Goal: Task Accomplishment & Management: Use online tool/utility

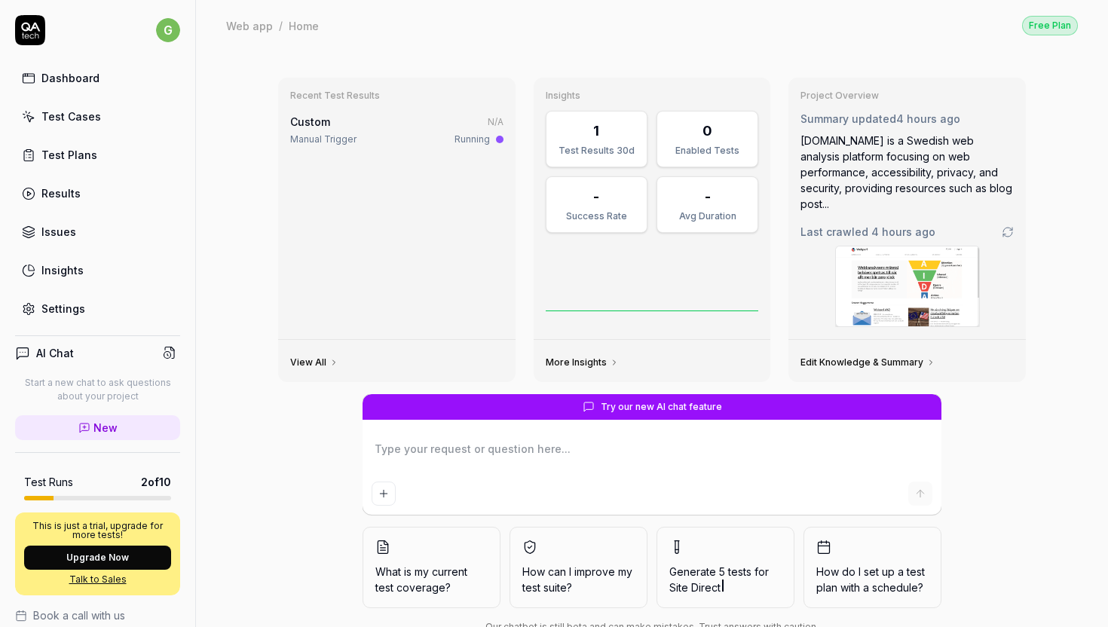
type textarea "*"
click at [395, 129] on div "Custom N/A" at bounding box center [396, 122] width 213 height 16
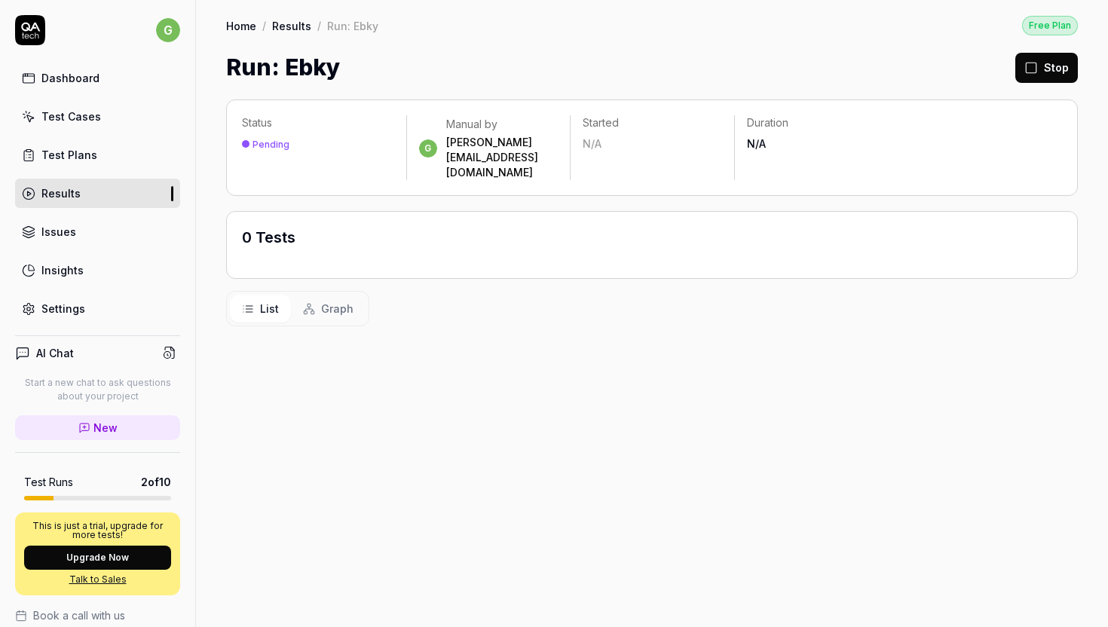
click at [1051, 69] on button "Stop" at bounding box center [1046, 68] width 63 height 30
click at [99, 155] on link "Test Plans" at bounding box center [97, 154] width 165 height 29
click at [104, 117] on link "Test Cases" at bounding box center [97, 116] width 165 height 29
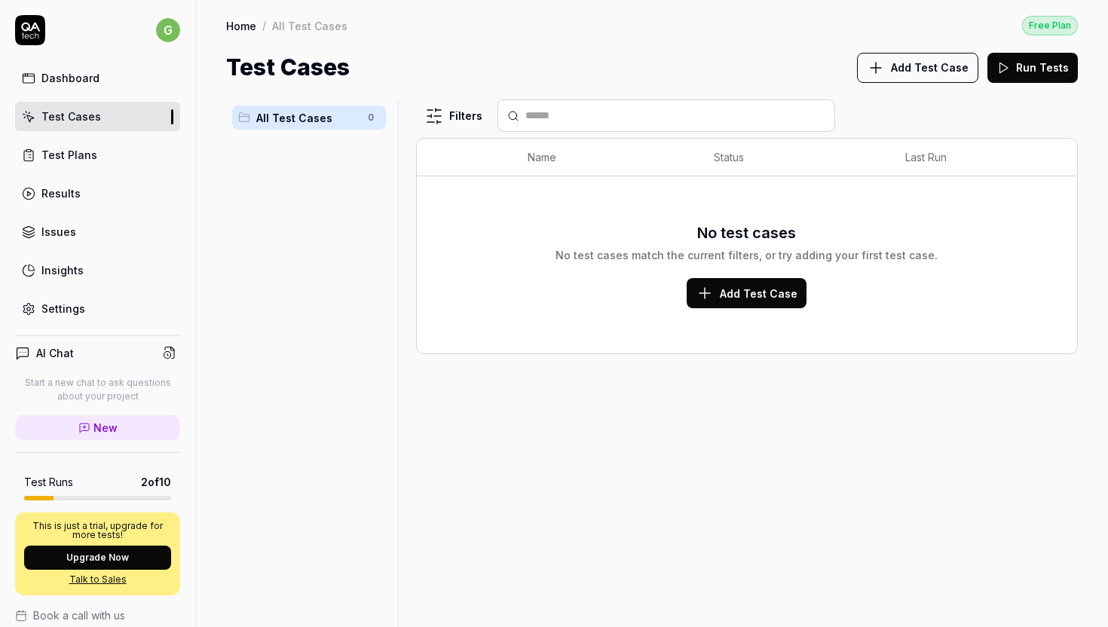
click at [86, 82] on div "Dashboard" at bounding box center [70, 78] width 58 height 16
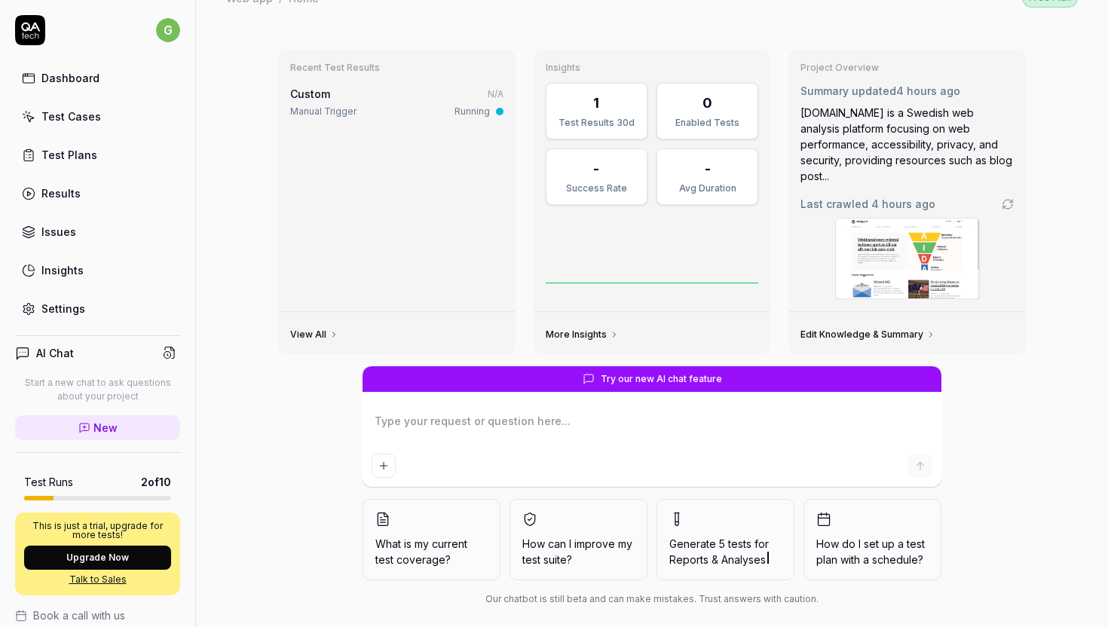
scroll to position [27, 0]
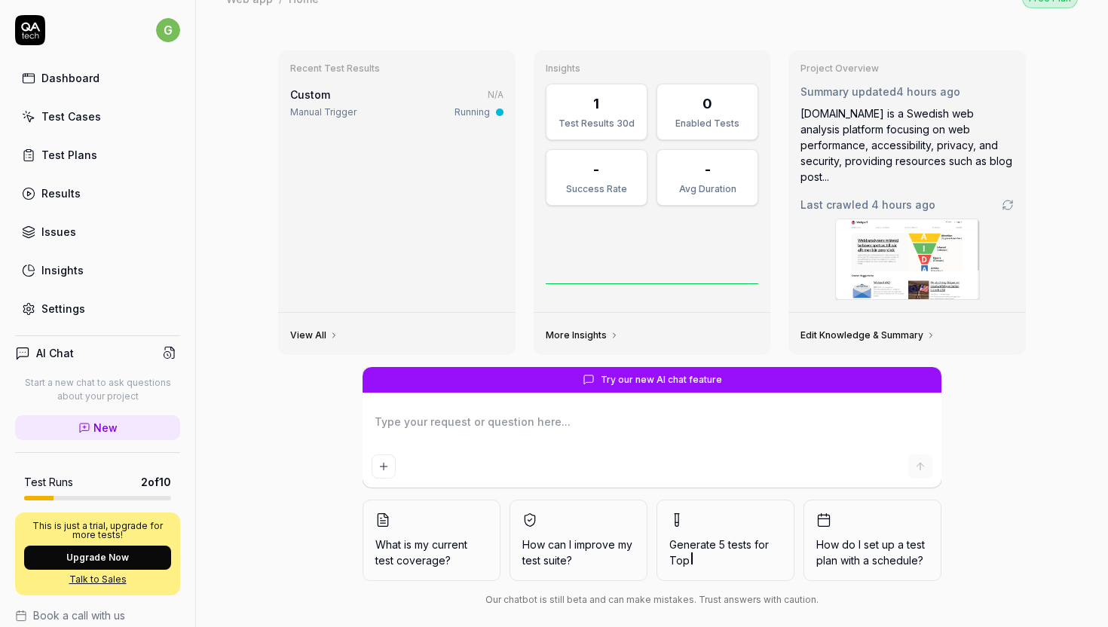
type textarea "*"
type textarea "G"
type textarea "*"
type textarea "Ge"
type textarea "*"
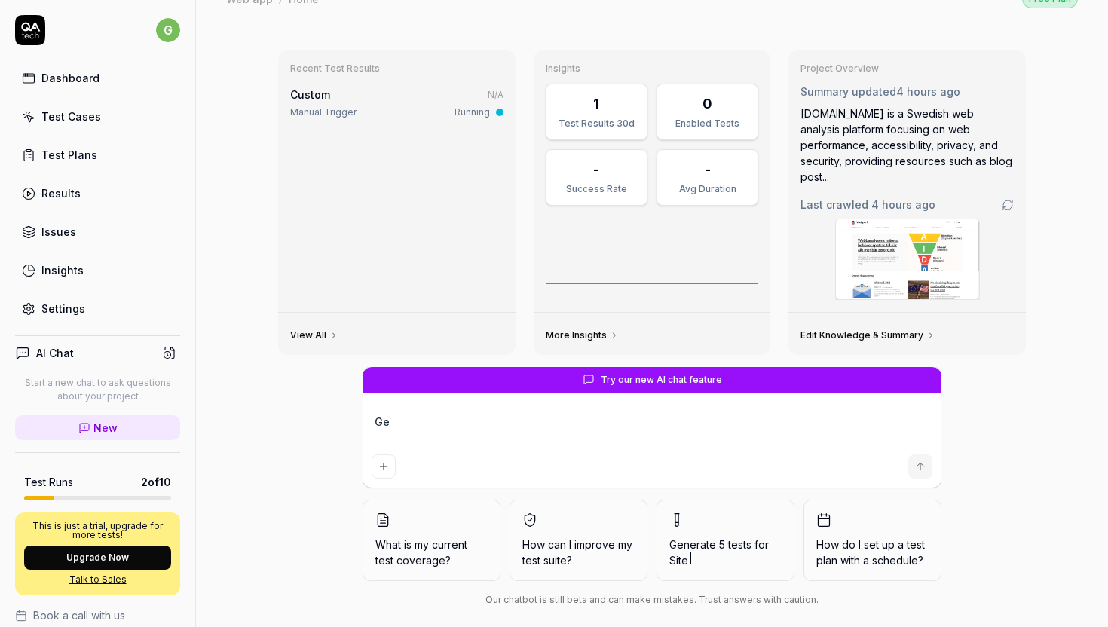
type textarea "Gee"
type textarea "*"
type textarea "Geer"
type textarea "*"
type textarea "Gee"
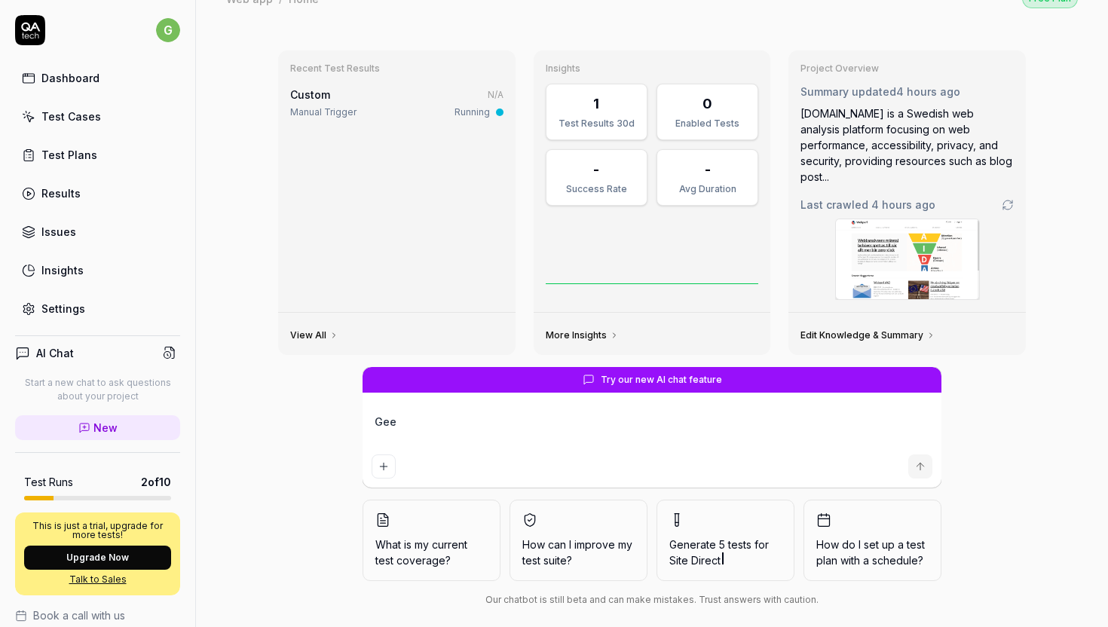
type textarea "*"
type textarea "Ge"
type textarea "*"
type textarea "Gen"
type textarea "*"
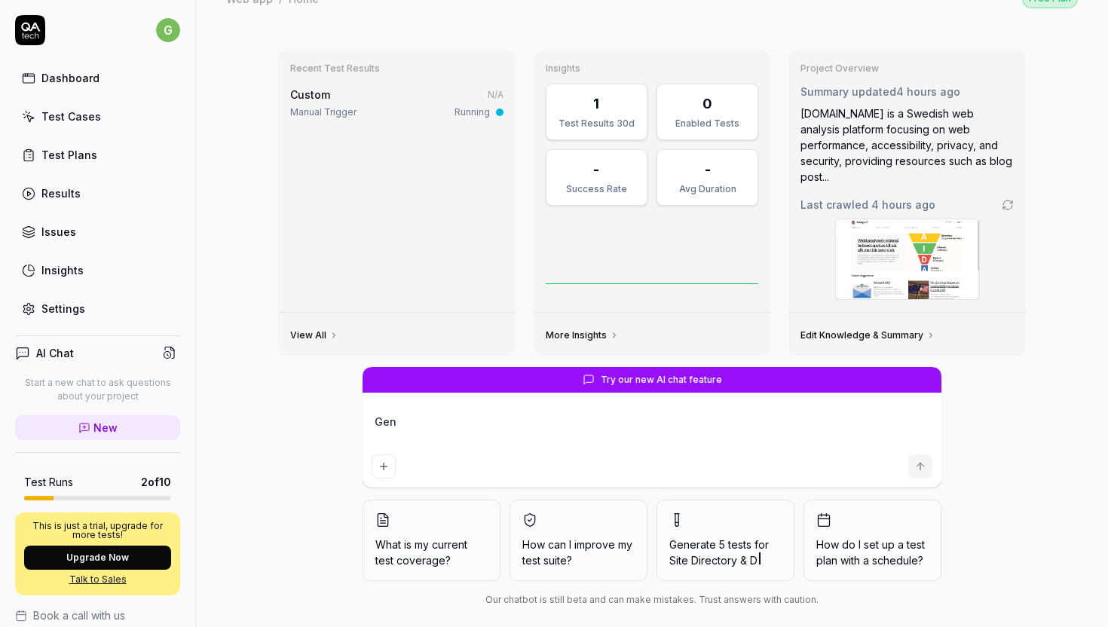
type textarea "Genr"
type textarea "*"
type textarea "Genre"
type textarea "*"
type textarea "Genrer"
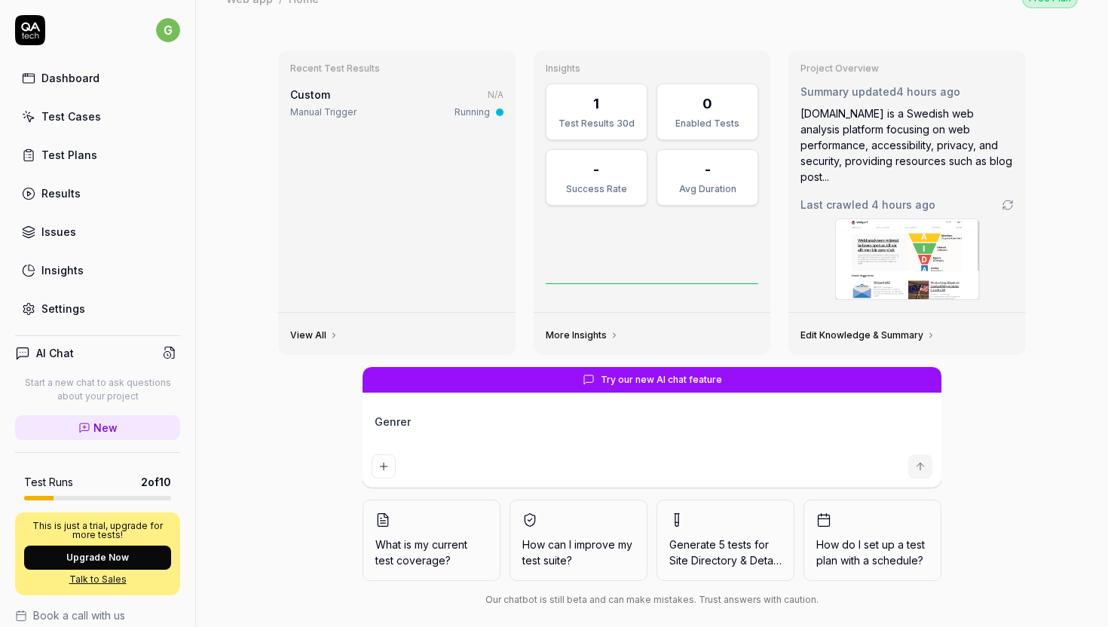
type textarea "*"
type textarea "Genre"
type textarea "*"
type textarea "Genr"
type textarea "*"
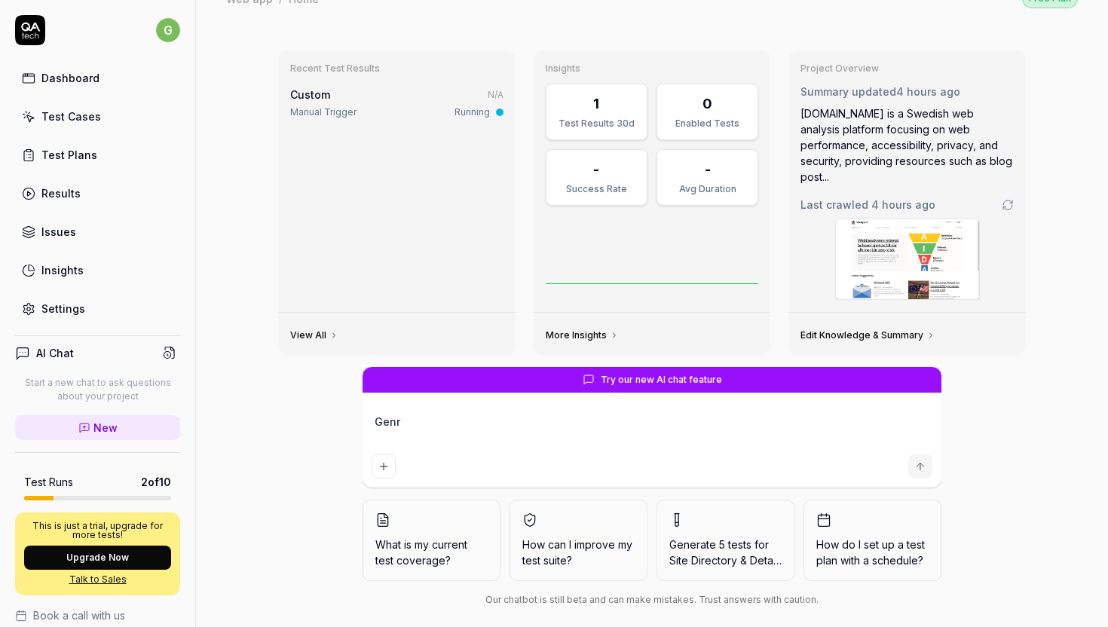
type textarea "Gen"
type textarea "*"
type textarea "Gene"
type textarea "*"
type textarea "Gener"
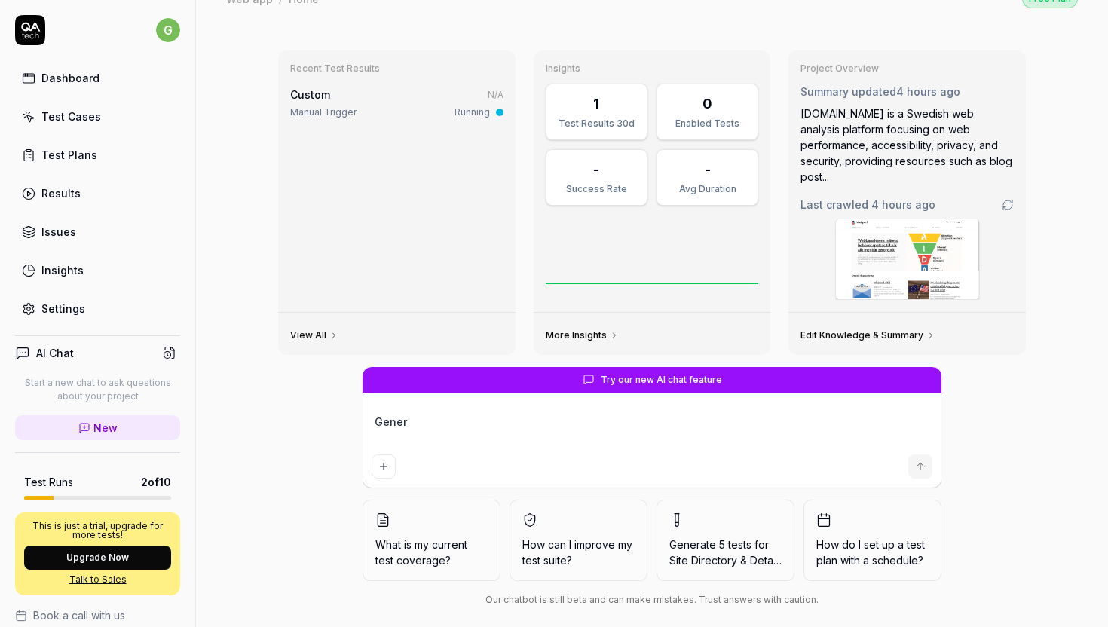
type textarea "*"
type textarea "Genera"
type textarea "*"
type textarea "Generat"
type textarea "*"
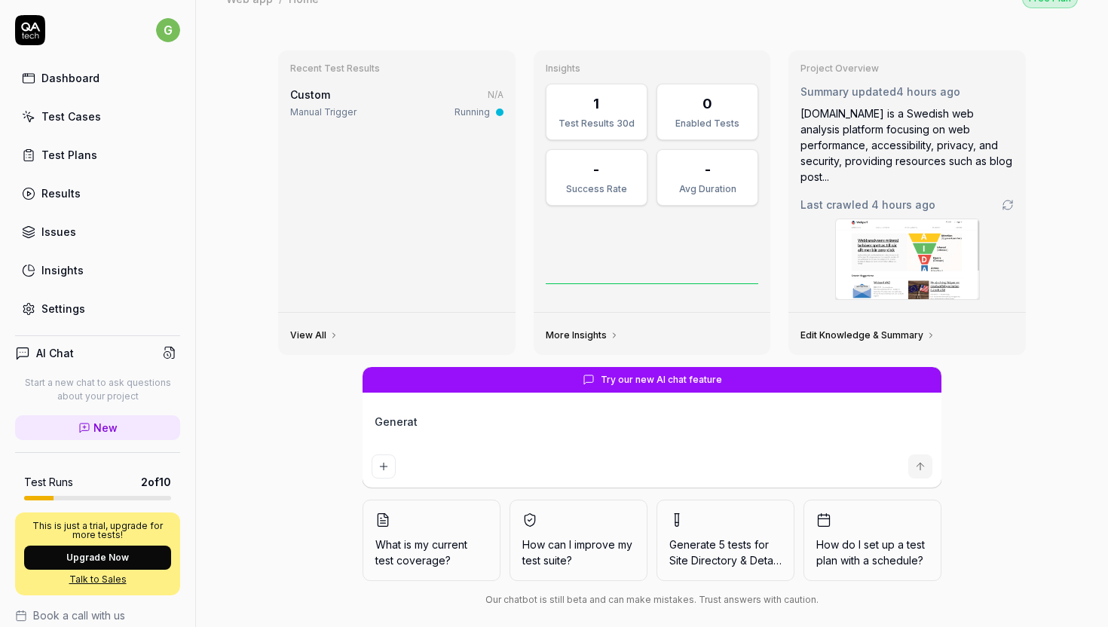
type textarea "Generate"
type textarea "*"
type textarea "Generate"
type textarea "*"
type textarea "Generate 5"
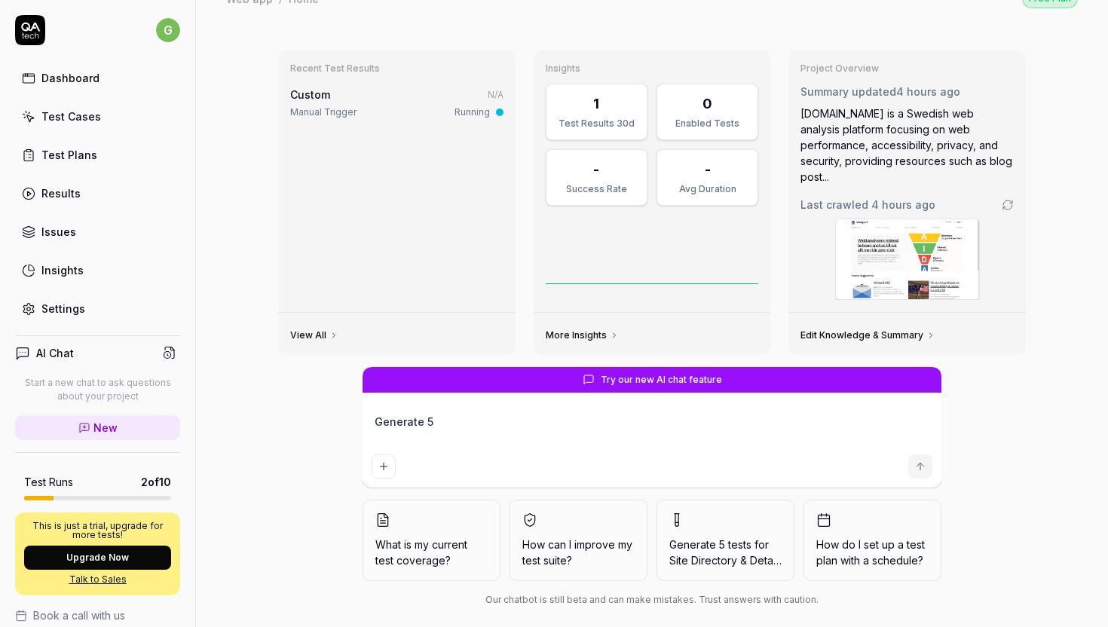
type textarea "*"
type textarea "Generate 5"
type textarea "*"
type textarea "Generate 5 t"
type textarea "*"
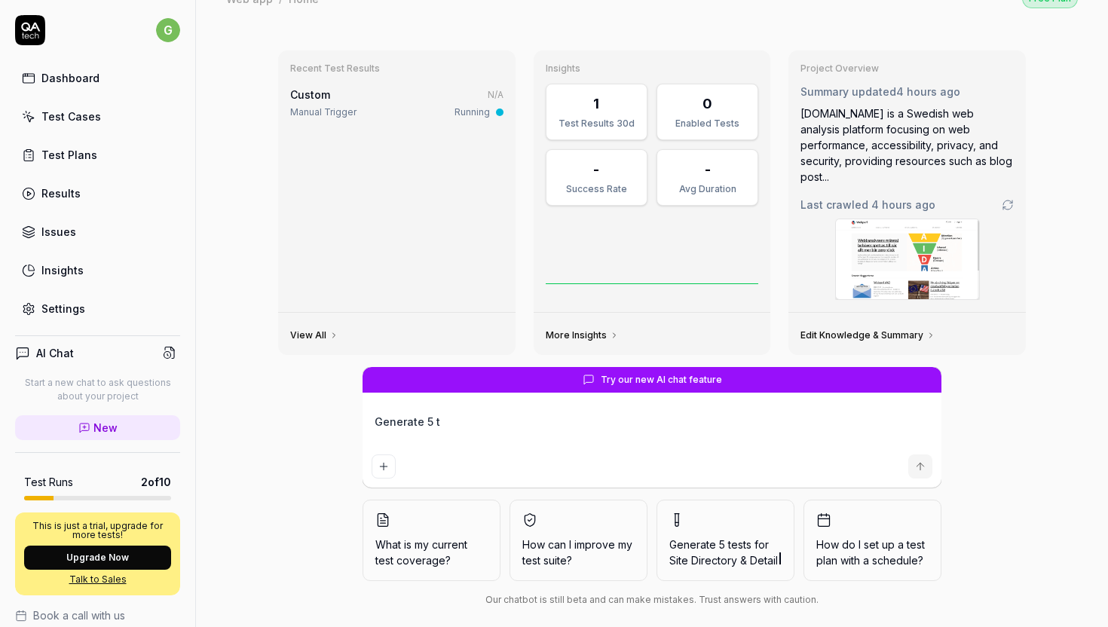
type textarea "Generate 5 te"
type textarea "*"
type textarea "Generate 5 tes"
type textarea "*"
type textarea "Generate 5 test"
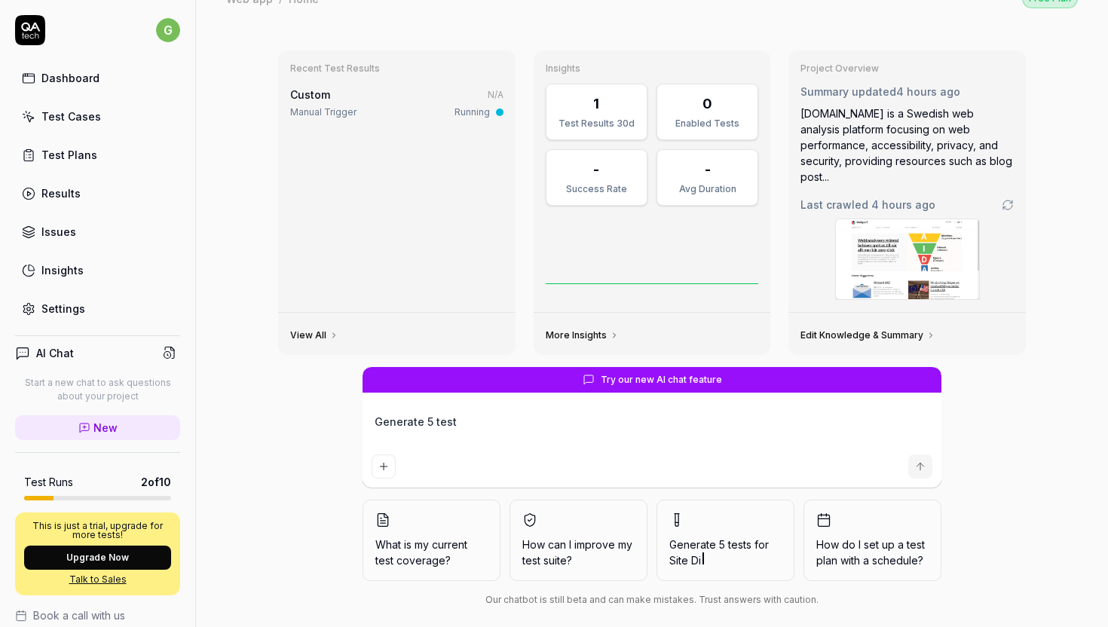
type textarea "*"
type textarea "Generate 5 testa"
type textarea "*"
type textarea "Generate 5 testas"
type textarea "*"
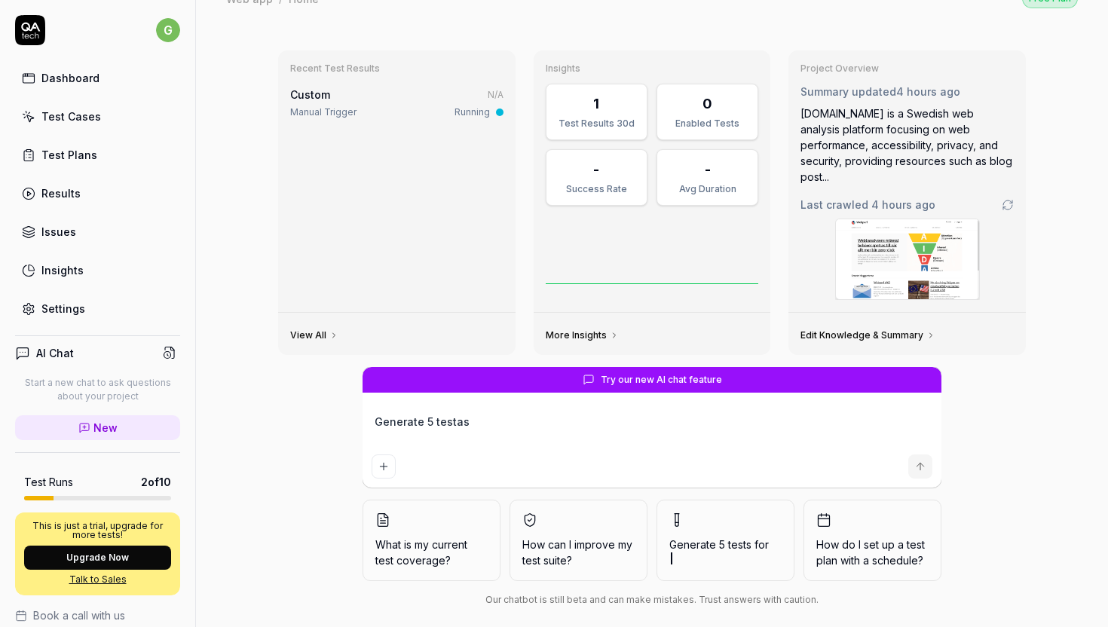
type textarea "Generate 5 testas"
type textarea "*"
type textarea "Generate 5 testas"
type textarea "*"
type textarea "Generate 5 testa"
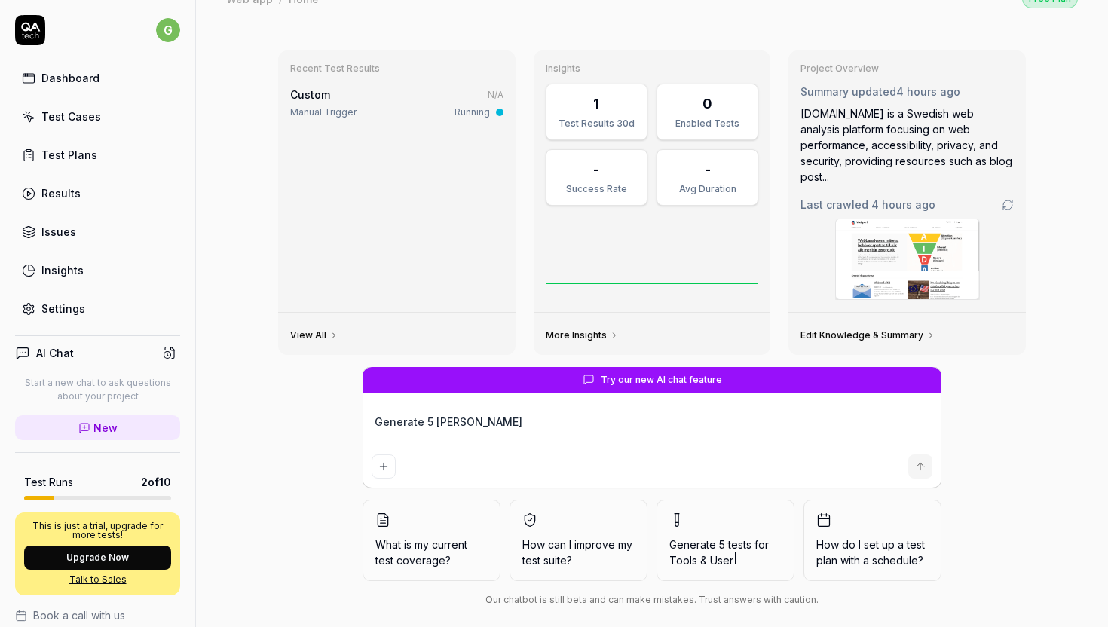
type textarea "*"
type textarea "Generate 5 test"
type textarea "*"
type textarea "Generate 5 tests"
type textarea "*"
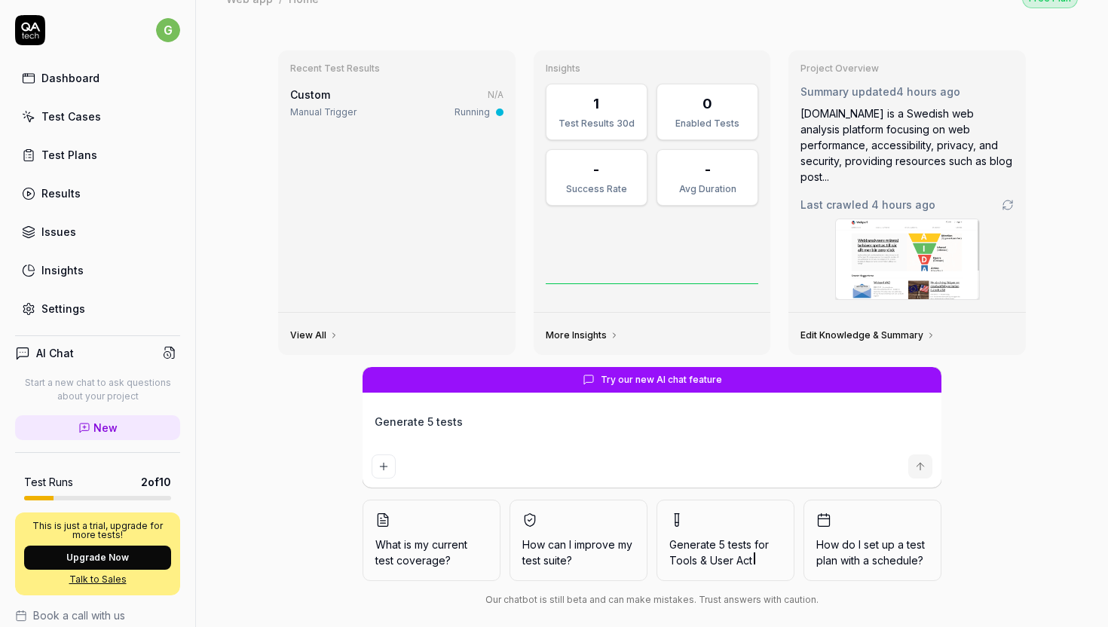
type textarea "Generate 5 tests"
type textarea "*"
type textarea "Generate 5 tests f"
type textarea "*"
type textarea "Generate 5 tests fo"
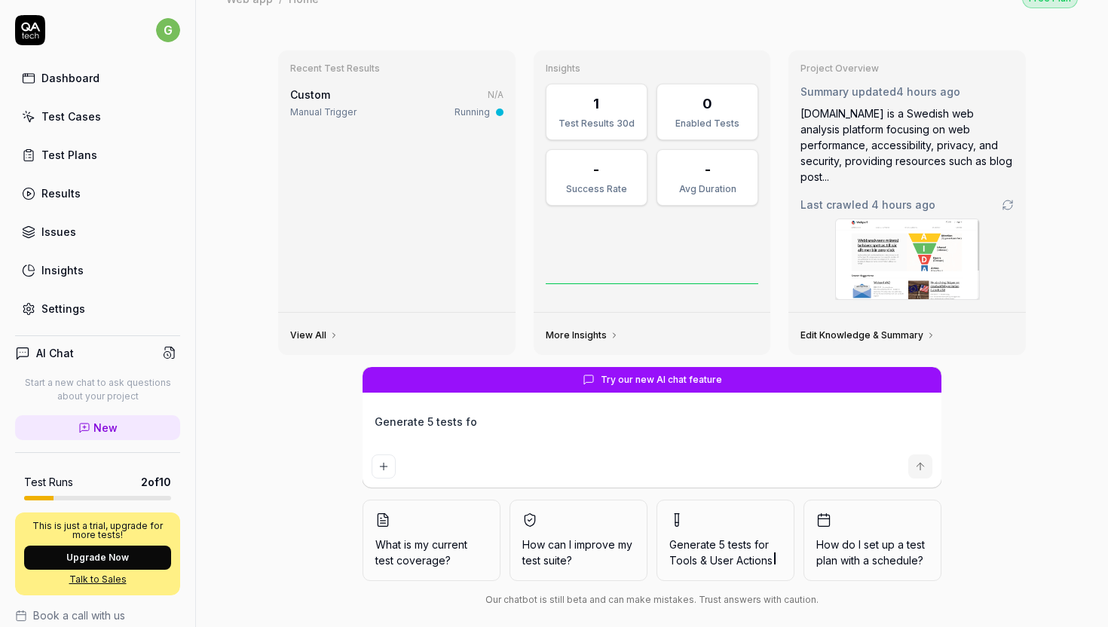
type textarea "*"
type textarea "Generate 5 tests for"
type textarea "*"
type textarea "Generate 5 tests for"
type textarea "*"
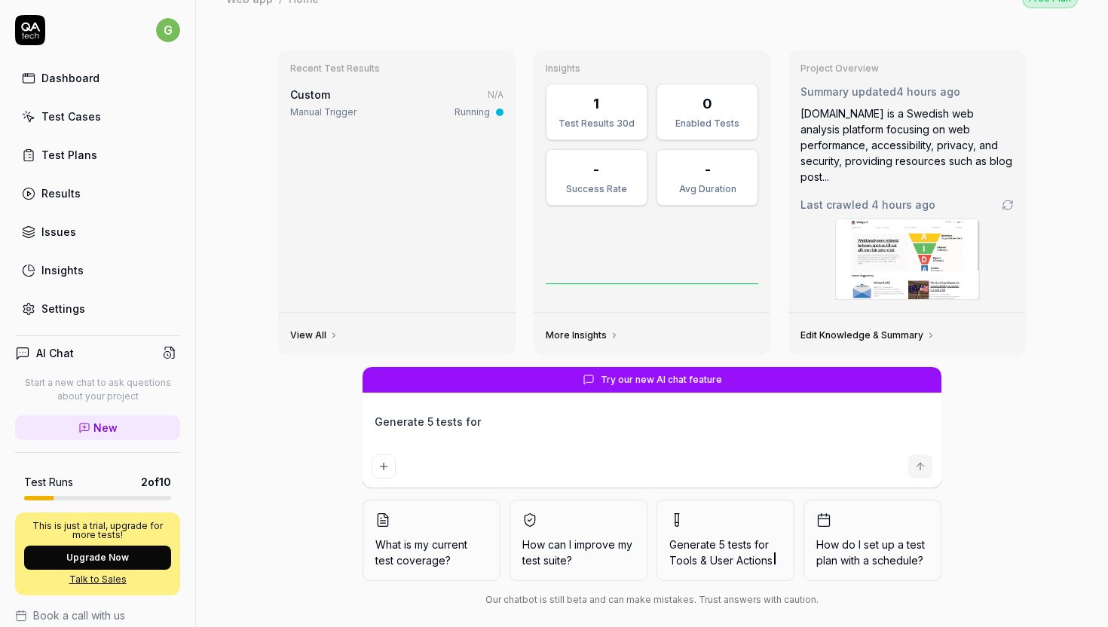
type textarea "Generate 5 tests for m"
type textarea "*"
type textarea "Generate 5 tests for my"
type textarea "*"
type textarea "Generate 5 tests for my"
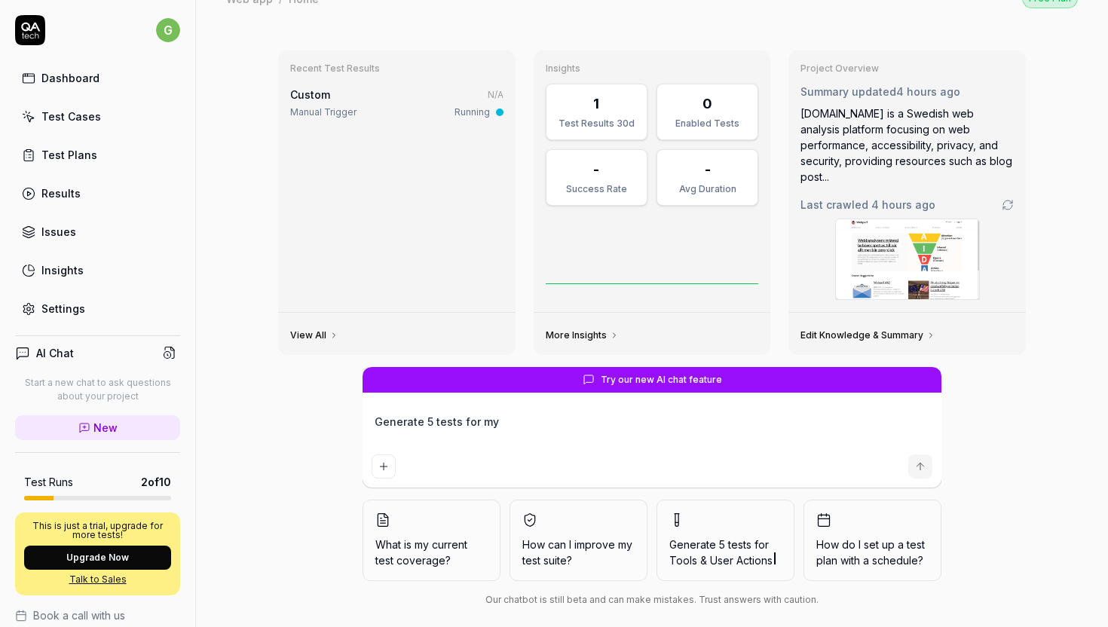
type textarea "*"
type textarea "Generate 5 tests for my s"
type textarea "*"
type textarea "Generate 5 tests for my si"
type textarea "*"
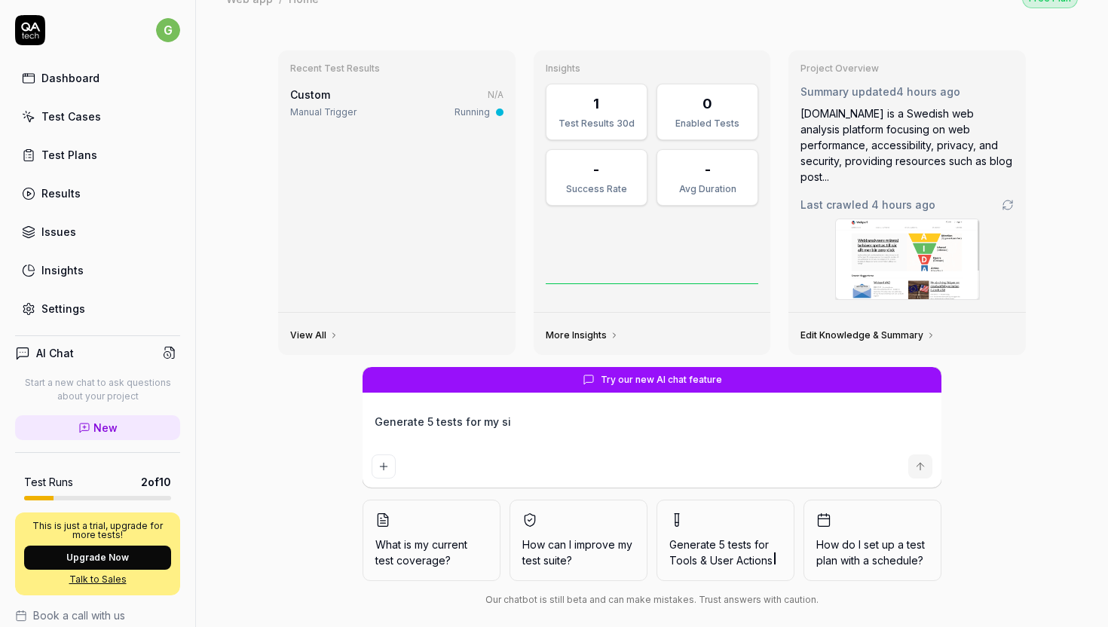
type textarea "Generate 5 tests for my sit"
type textarea "*"
type textarea "Generate 5 tests for my site"
type textarea "*"
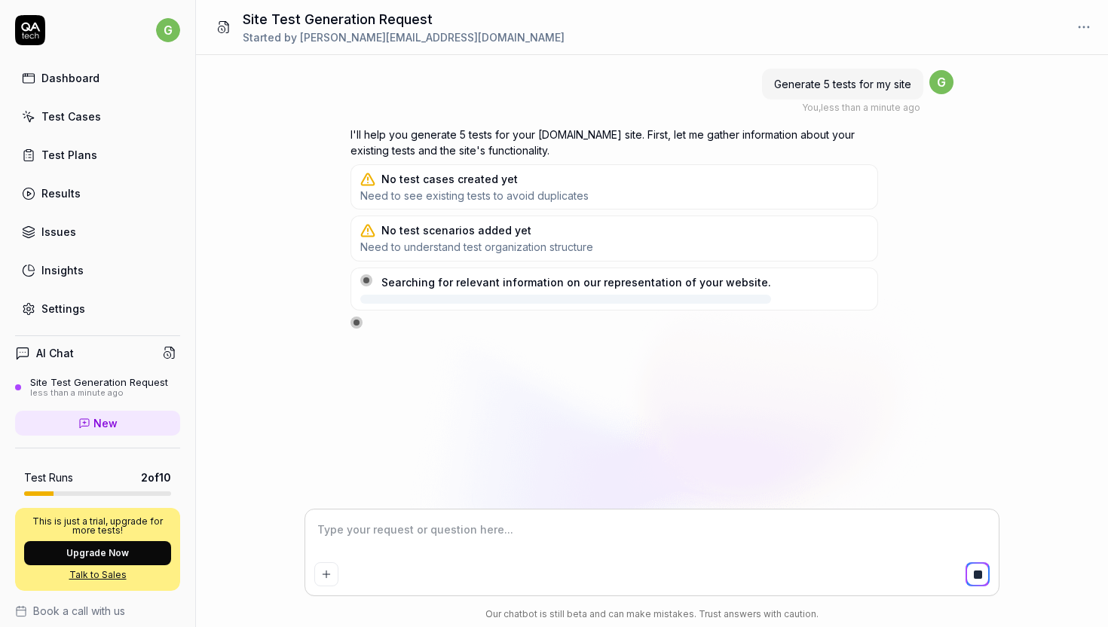
click at [540, 197] on span "Need to see existing tests to avoid duplicates" at bounding box center [474, 195] width 228 height 14
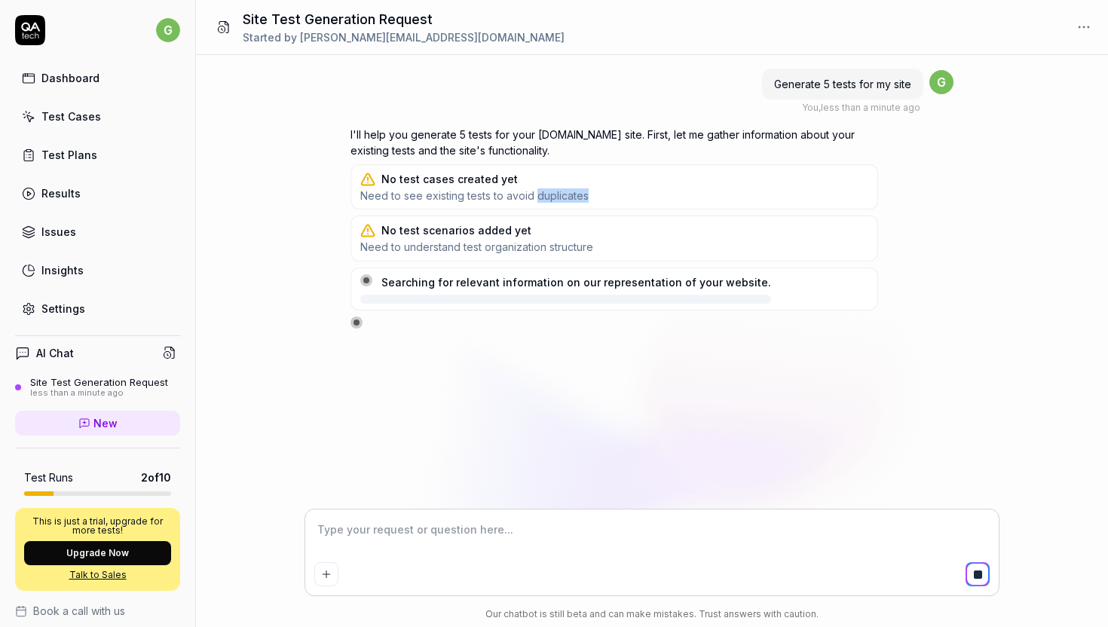
click at [540, 197] on span "Need to see existing tests to avoid duplicates" at bounding box center [474, 195] width 228 height 14
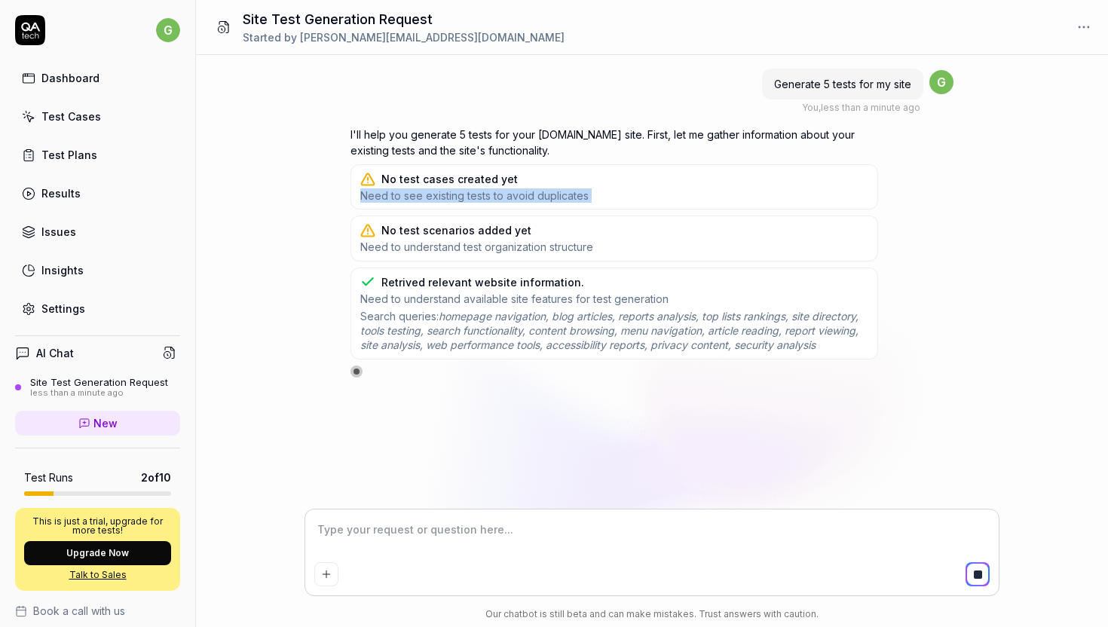
click at [540, 197] on span "Need to see existing tests to avoid duplicates" at bounding box center [474, 195] width 228 height 14
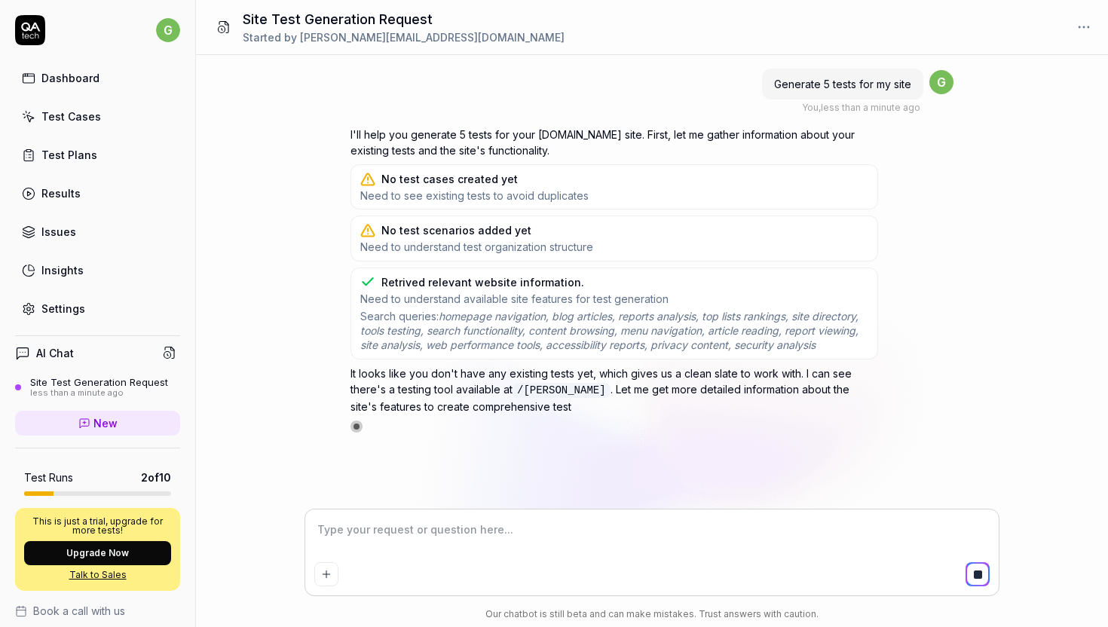
click at [558, 301] on span "Need to understand available site features for test generation" at bounding box center [614, 299] width 508 height 14
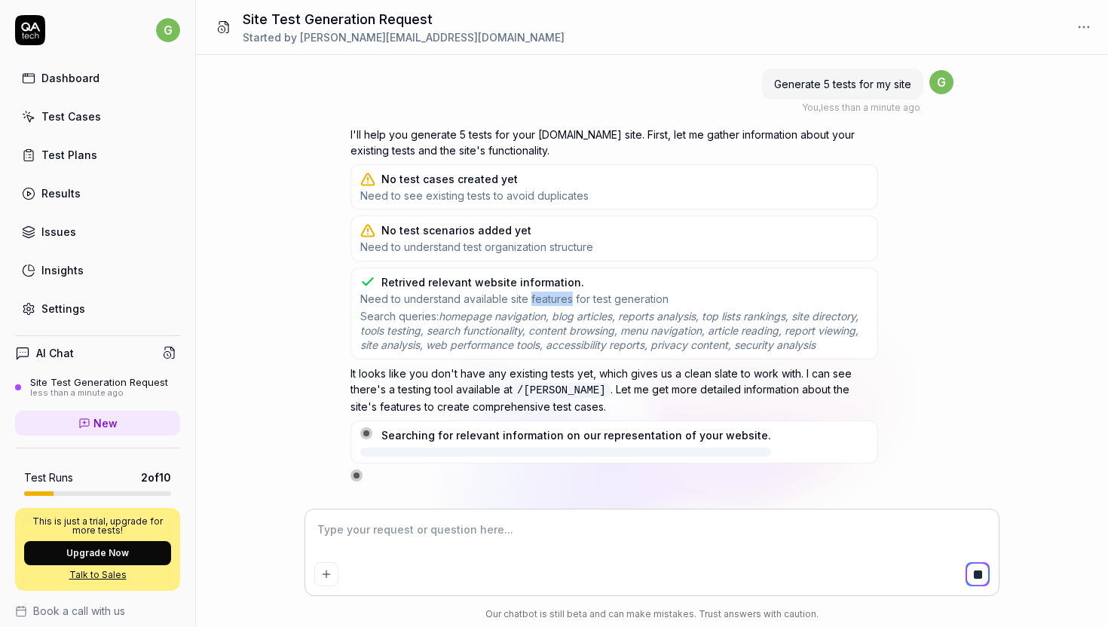
click at [558, 301] on span "Need to understand available site features for test generation" at bounding box center [614, 299] width 508 height 14
click at [561, 326] on span "homepage navigation, blog articles, reports analysis, top lists rankings, site …" at bounding box center [609, 331] width 498 height 42
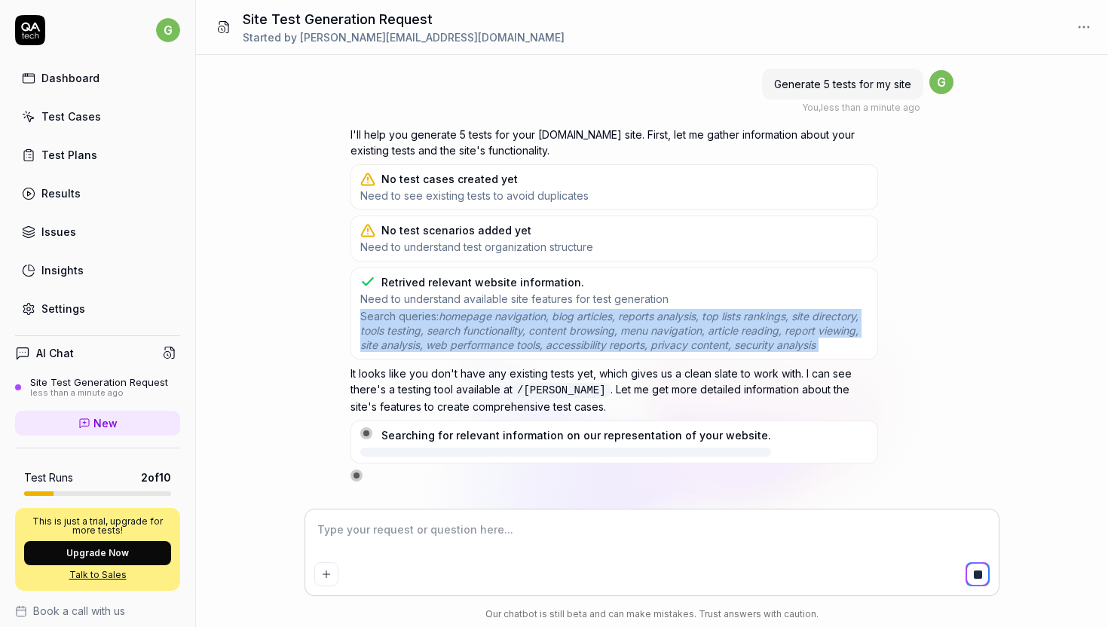
click at [561, 326] on span "homepage navigation, blog articles, reports analysis, top lists rankings, site …" at bounding box center [609, 331] width 498 height 42
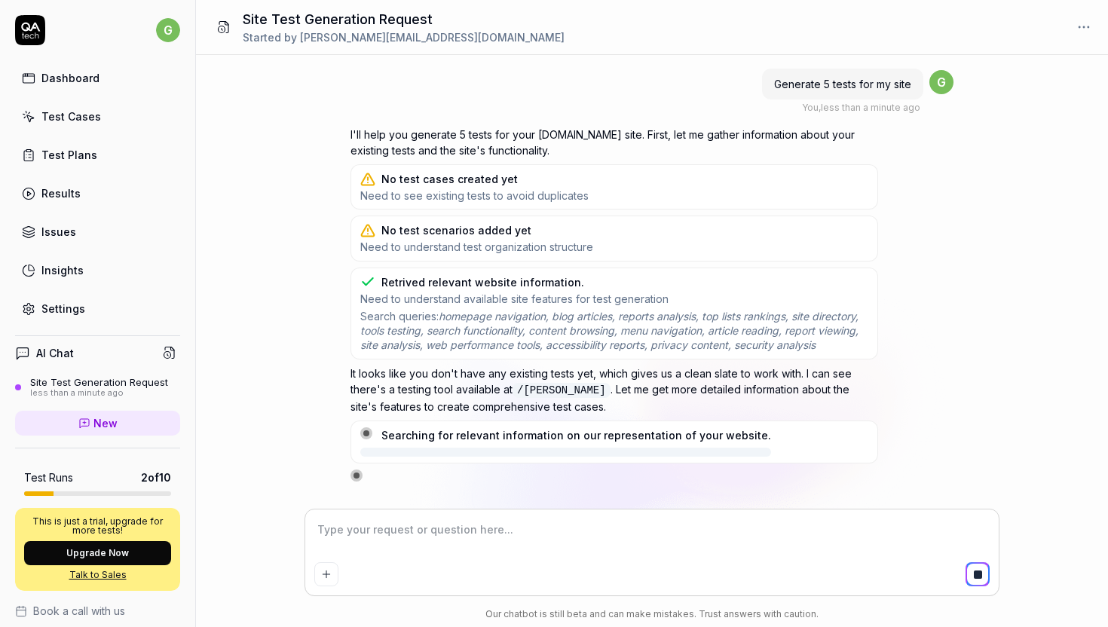
click at [548, 249] on span "Need to understand test organization structure" at bounding box center [476, 247] width 233 height 14
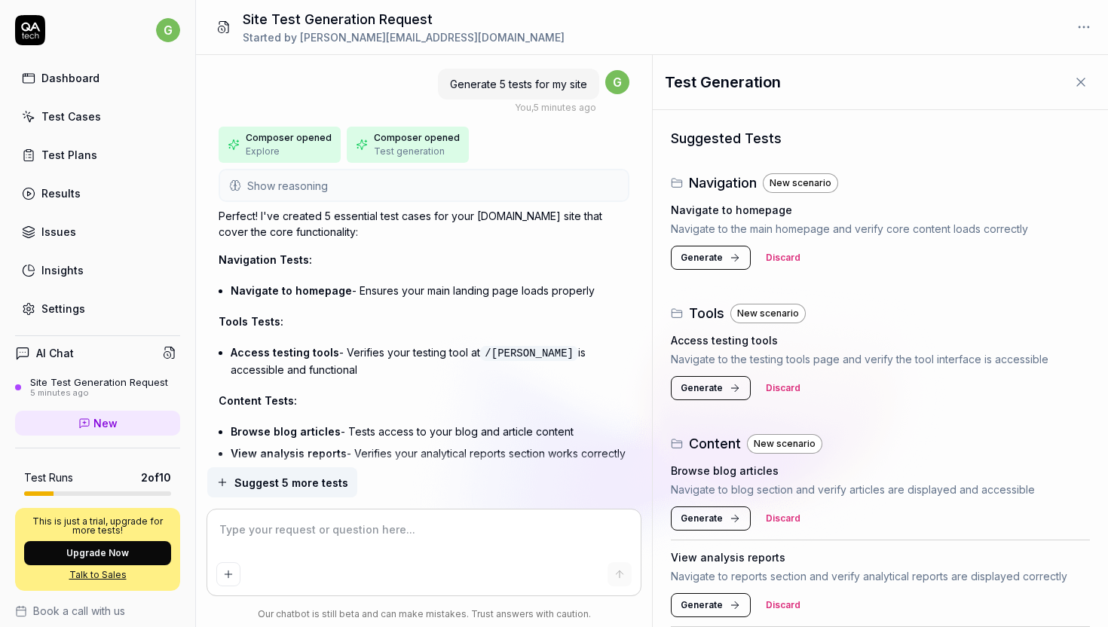
type textarea "*"
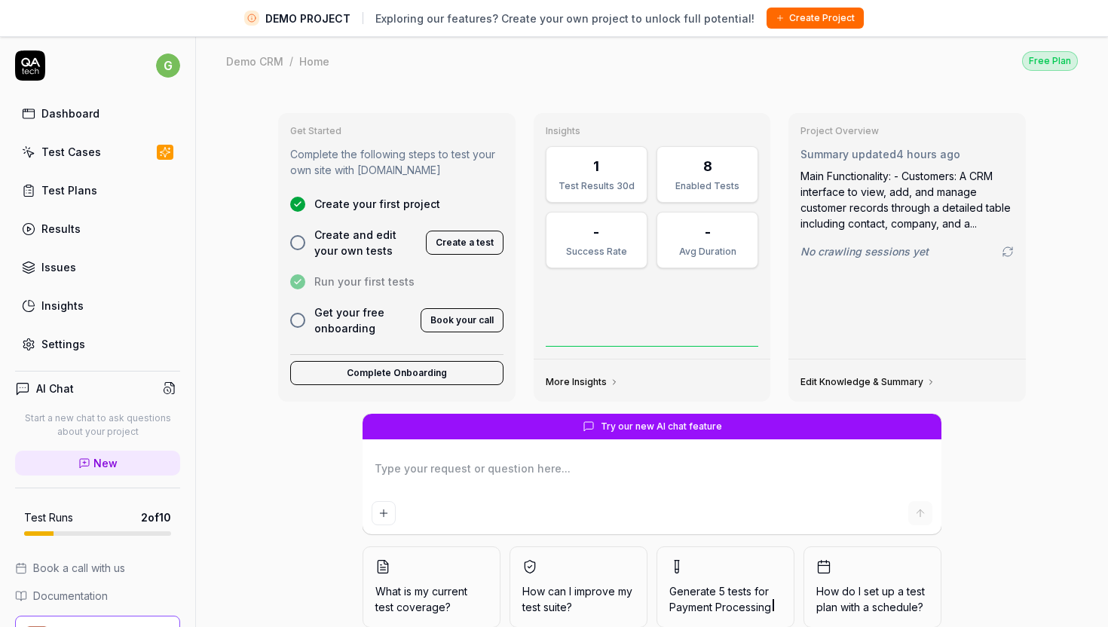
scroll to position [27, 0]
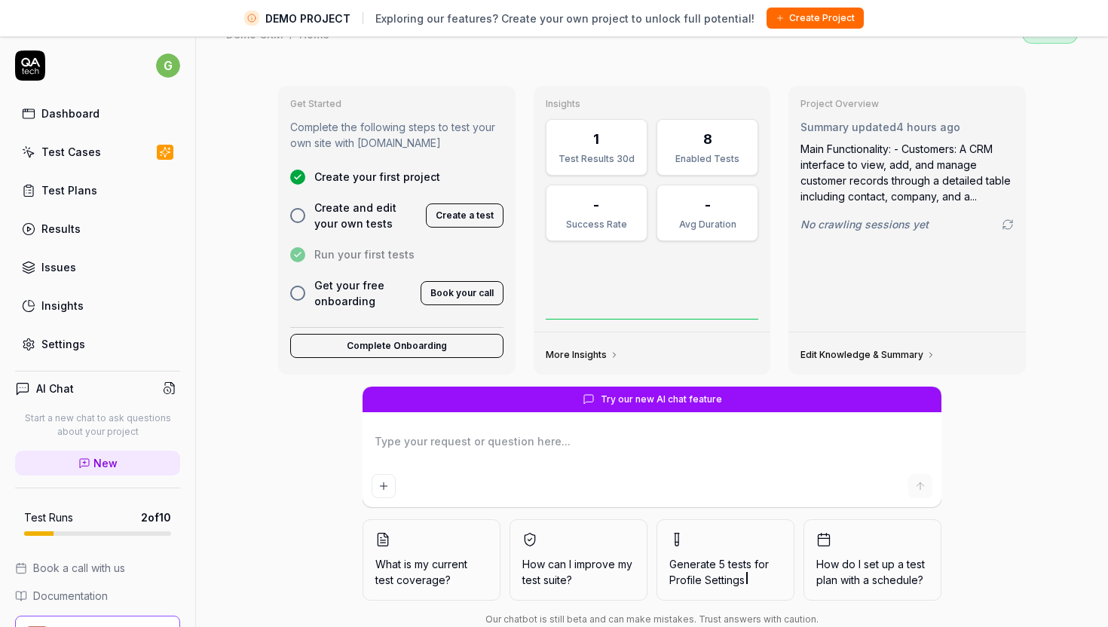
click at [458, 214] on button "Create a test" at bounding box center [465, 215] width 78 height 24
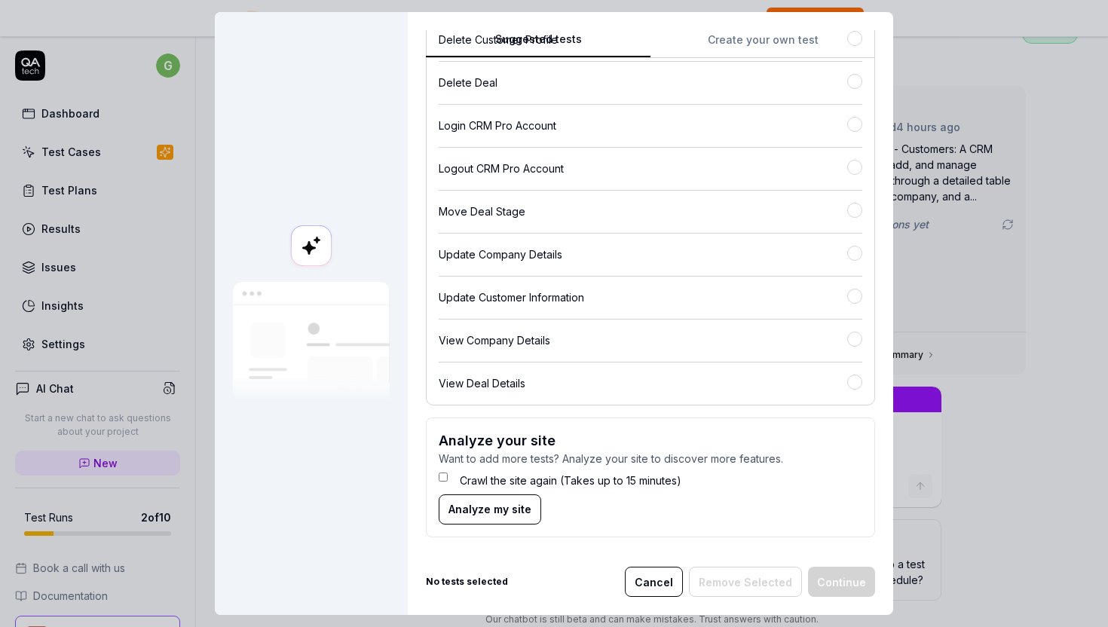
scroll to position [321, 0]
click at [515, 510] on span "Analyze my site" at bounding box center [489, 510] width 83 height 16
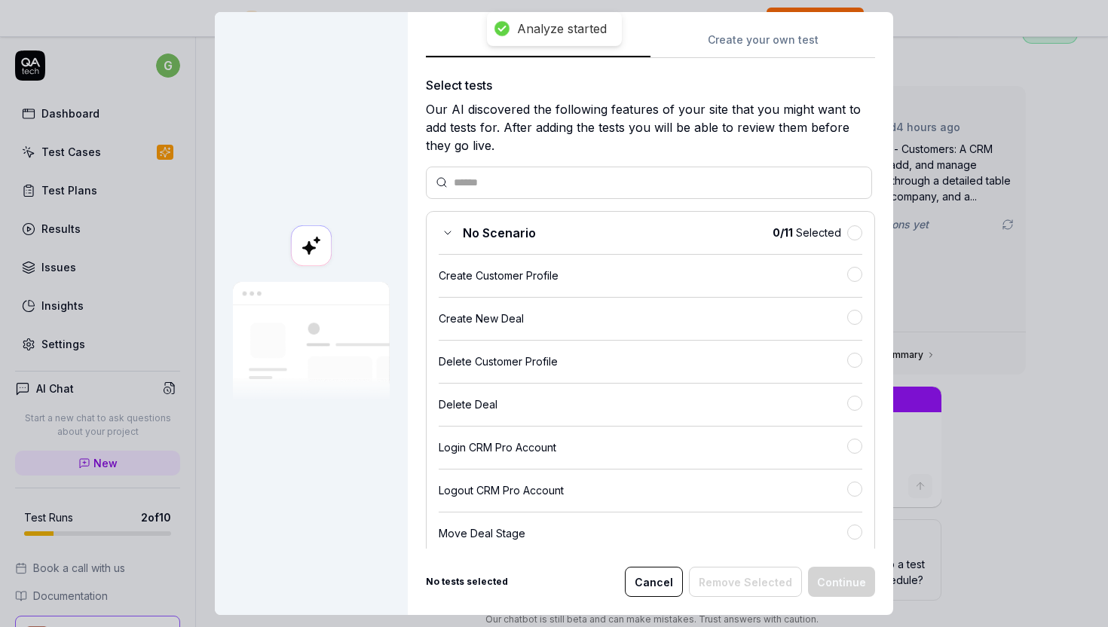
scroll to position [0, 0]
click at [662, 580] on button "Cancel" at bounding box center [654, 582] width 58 height 30
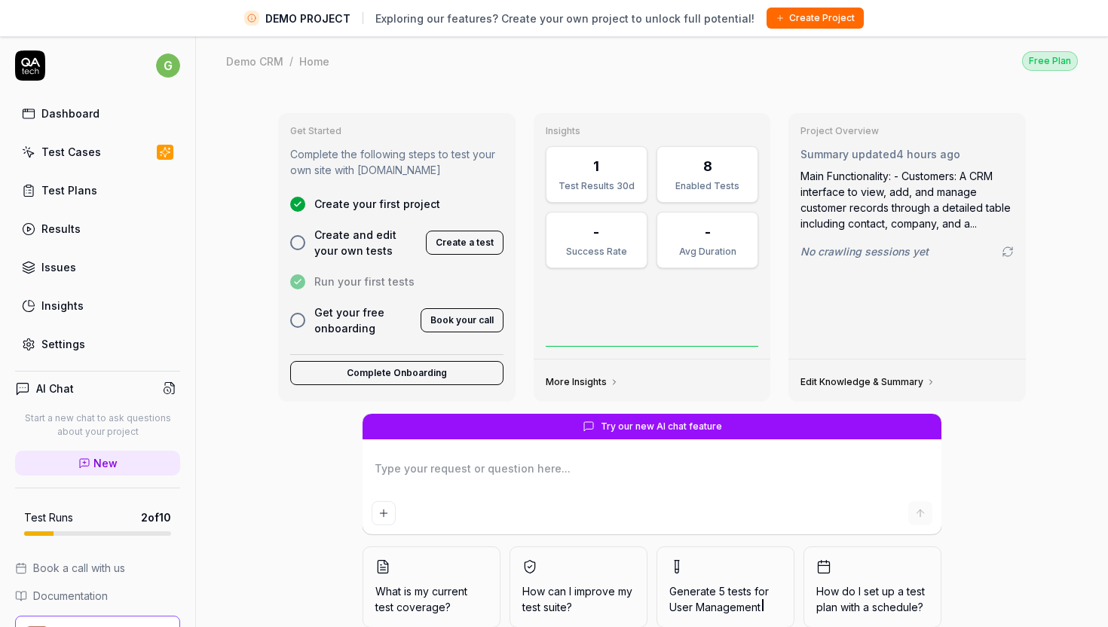
click at [713, 171] on div "8" at bounding box center [707, 166] width 82 height 20
click at [77, 152] on div "Test Cases" at bounding box center [71, 152] width 60 height 16
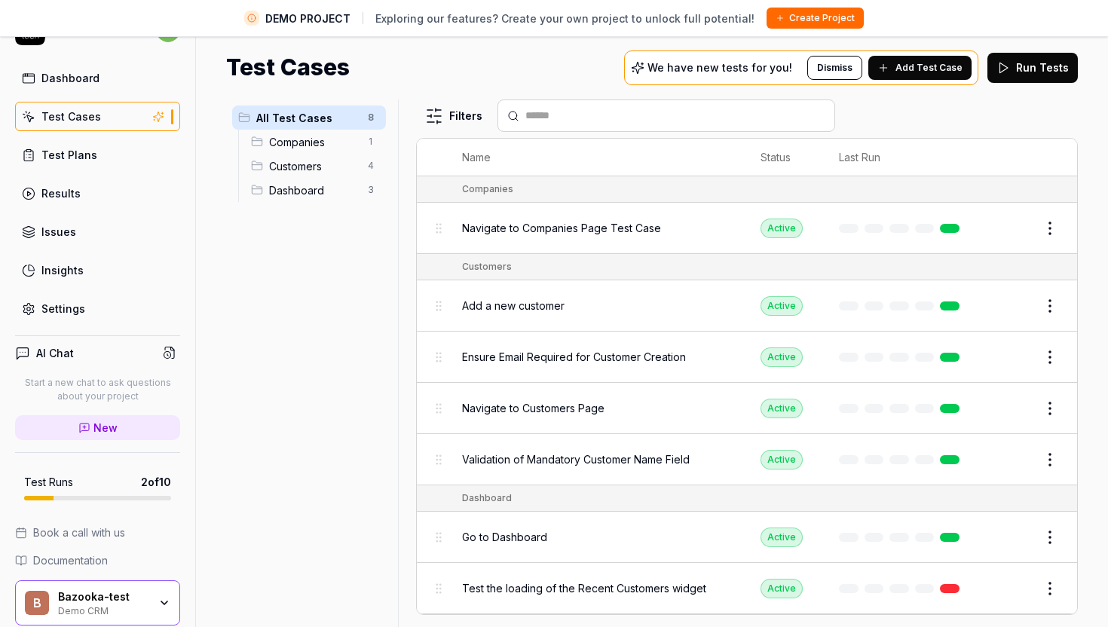
scroll to position [35, 0]
click at [914, 69] on span "Add Test Case" at bounding box center [928, 68] width 67 height 14
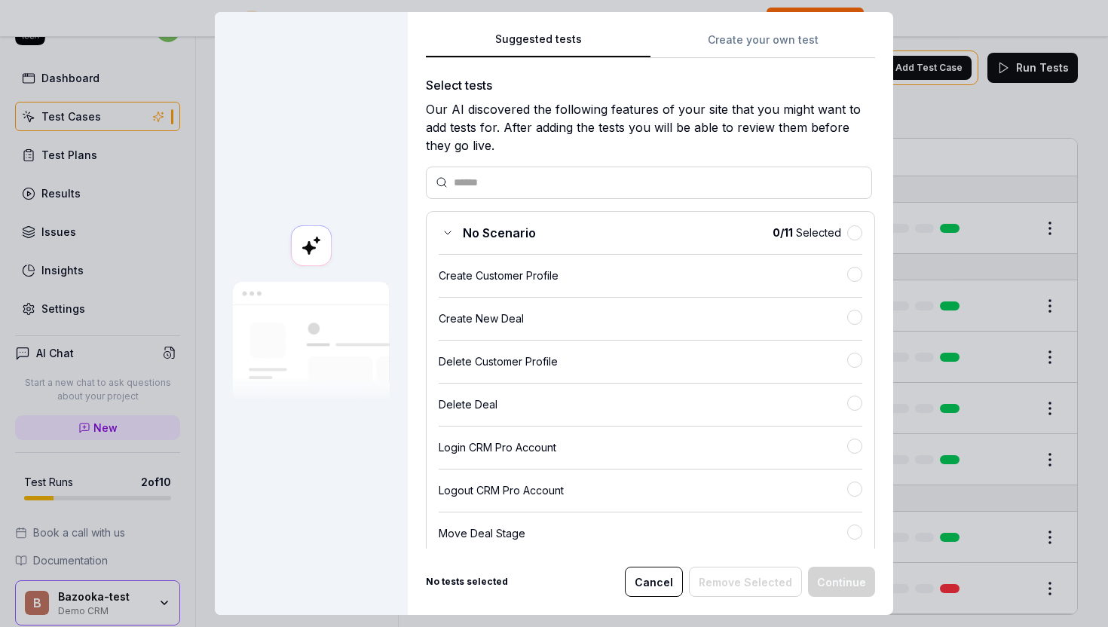
scroll to position [0, 0]
click at [671, 238] on div "No Scenario 0 / 11 Selected" at bounding box center [651, 233] width 424 height 18
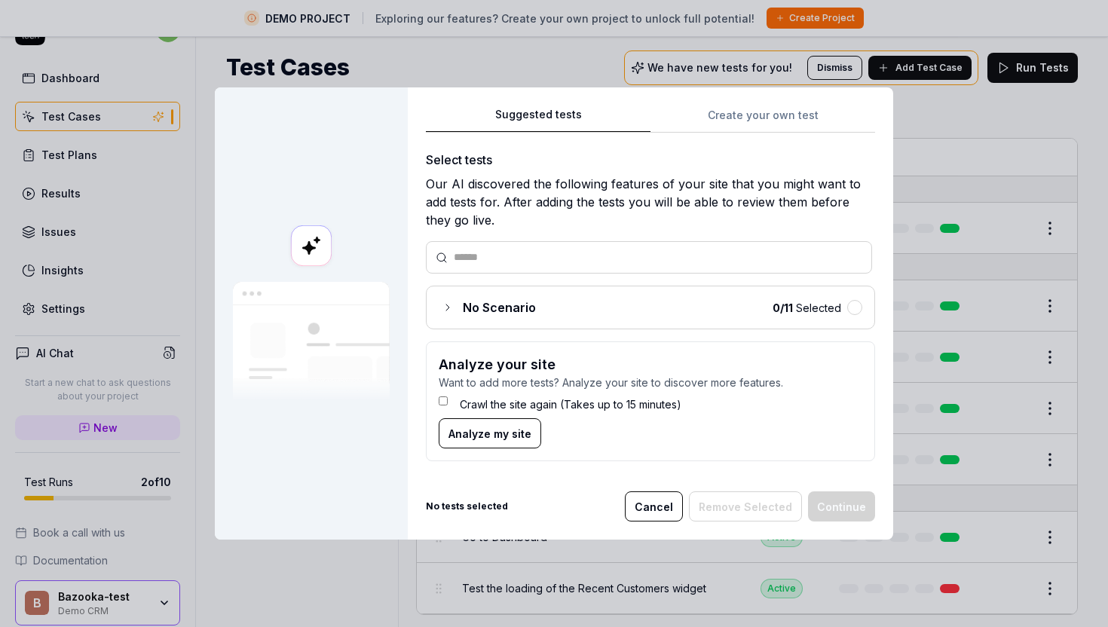
click at [599, 312] on div "No Scenario 0 / 11 Selected" at bounding box center [651, 307] width 424 height 18
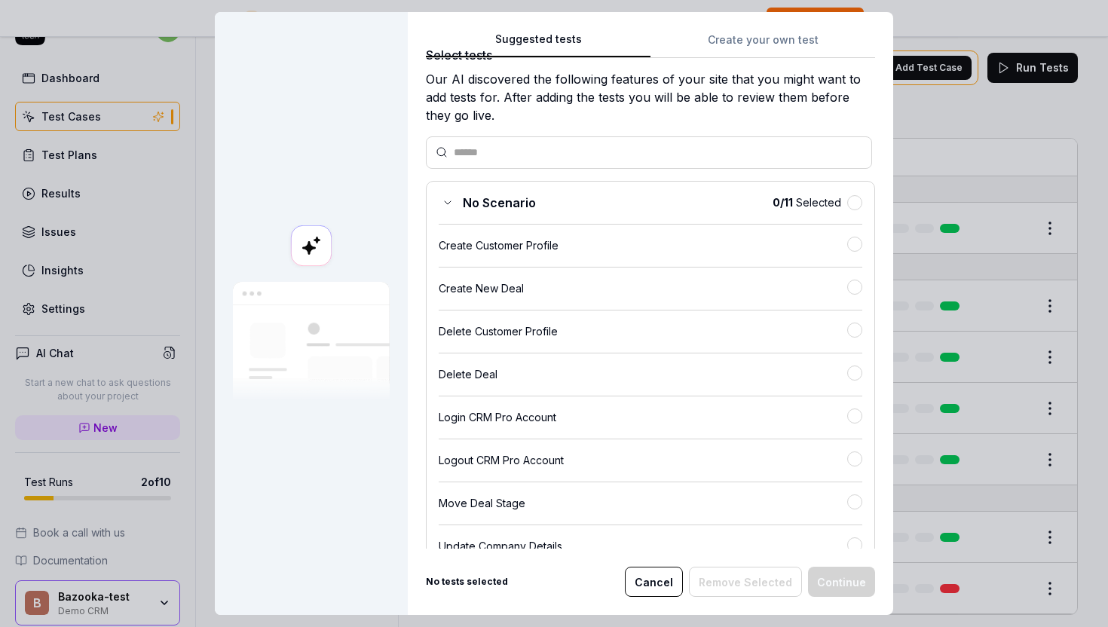
scroll to position [31, 0]
click at [668, 249] on div "Create Customer Profile" at bounding box center [643, 245] width 408 height 16
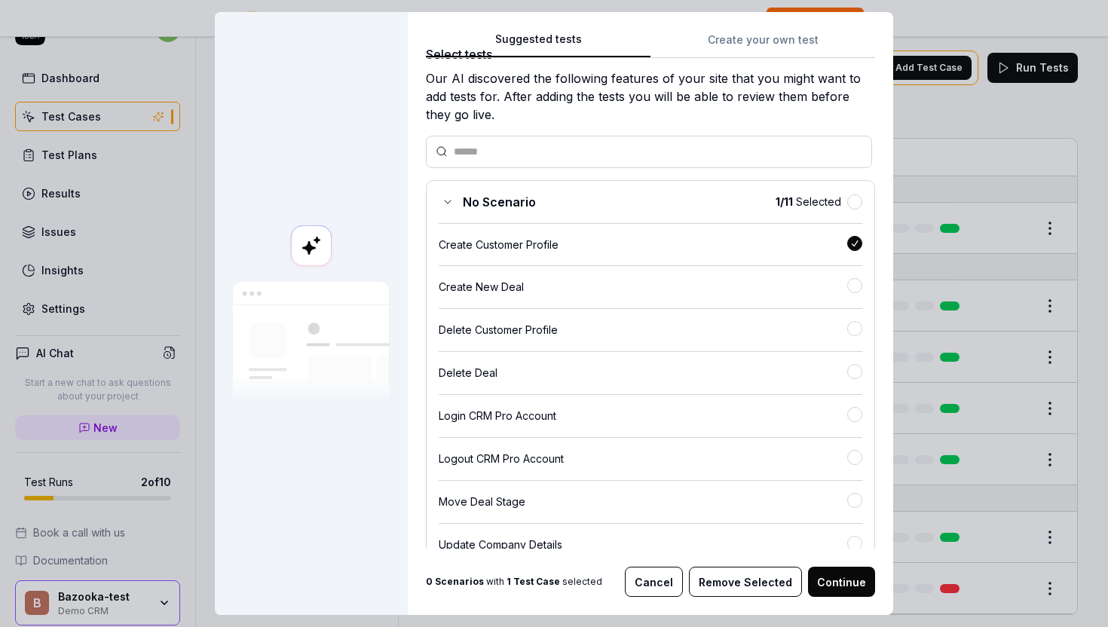
click at [675, 281] on div "Create New Deal" at bounding box center [643, 287] width 408 height 16
click at [675, 327] on div "Delete Customer Profile" at bounding box center [643, 329] width 408 height 16
click at [675, 367] on div "Delete Deal" at bounding box center [643, 371] width 408 height 16
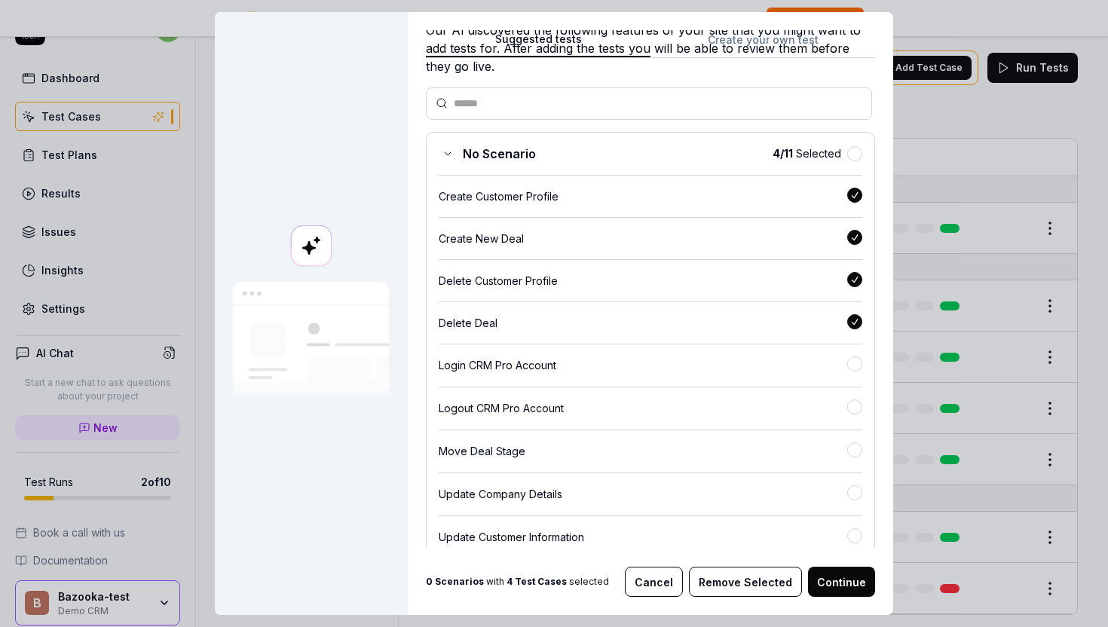
scroll to position [81, 0]
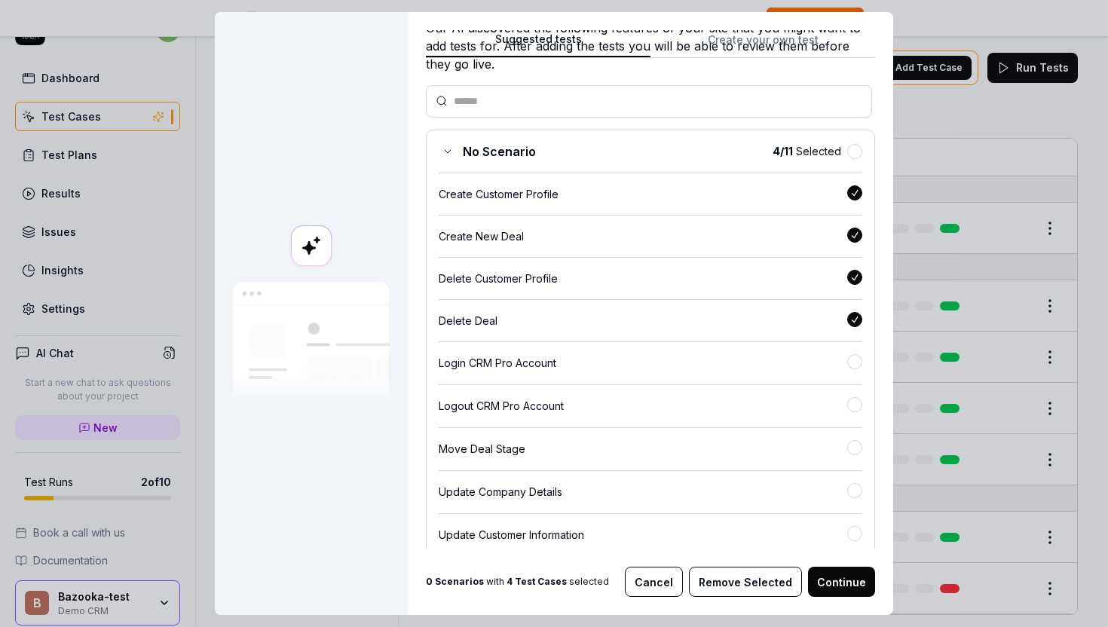
click at [675, 366] on div "Login CRM Pro Account" at bounding box center [643, 363] width 408 height 16
click at [675, 415] on div "No Scenario 5 / 11 Selected Create Customer Profile Create New Deal Delete Cust…" at bounding box center [650, 386] width 449 height 512
click at [675, 397] on div "Logout CRM Pro Account" at bounding box center [643, 405] width 408 height 16
click at [673, 372] on div "No Scenario 6 / 11 Selected Create Customer Profile Create New Deal Delete Cust…" at bounding box center [650, 386] width 449 height 512
click at [672, 405] on div "Logout CRM Pro Account" at bounding box center [643, 405] width 408 height 16
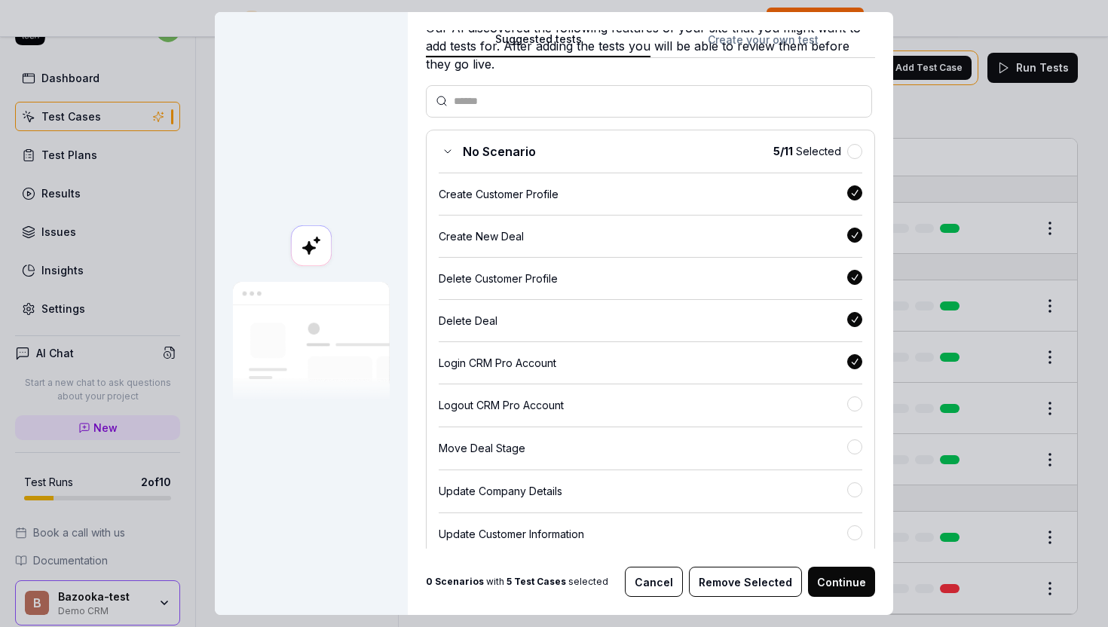
click at [712, 363] on div "Login CRM Pro Account" at bounding box center [643, 363] width 408 height 16
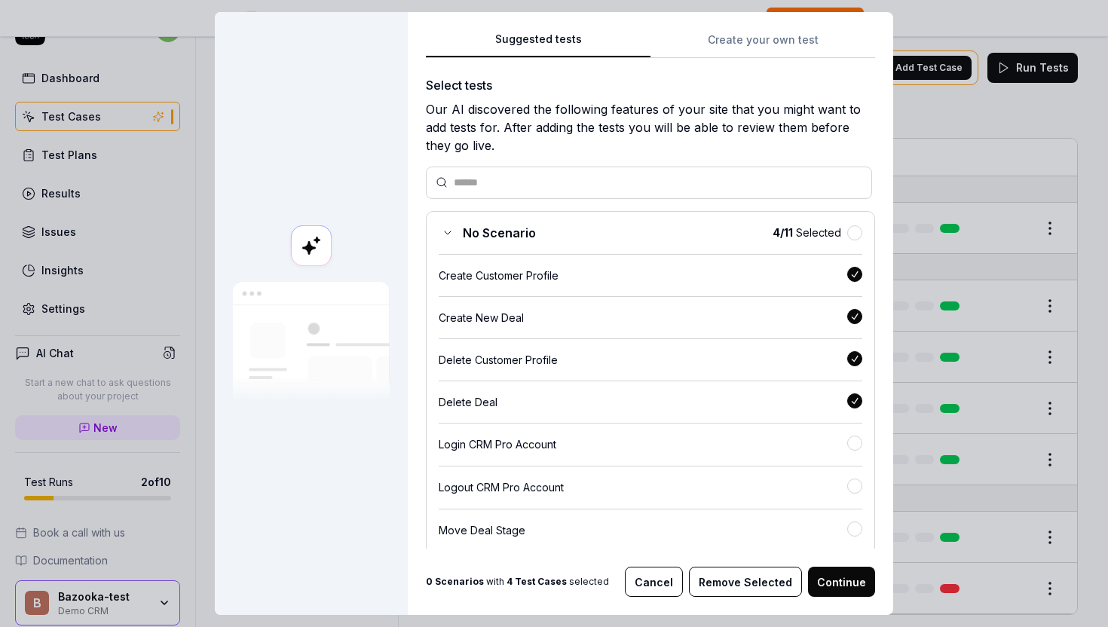
scroll to position [0, 0]
click at [674, 271] on div "Create Customer Profile" at bounding box center [643, 276] width 408 height 16
click at [674, 320] on div "Create New Deal" at bounding box center [643, 319] width 408 height 16
click at [677, 363] on div "Delete Customer Profile" at bounding box center [643, 361] width 408 height 16
click at [677, 406] on div "Delete Deal" at bounding box center [643, 404] width 408 height 16
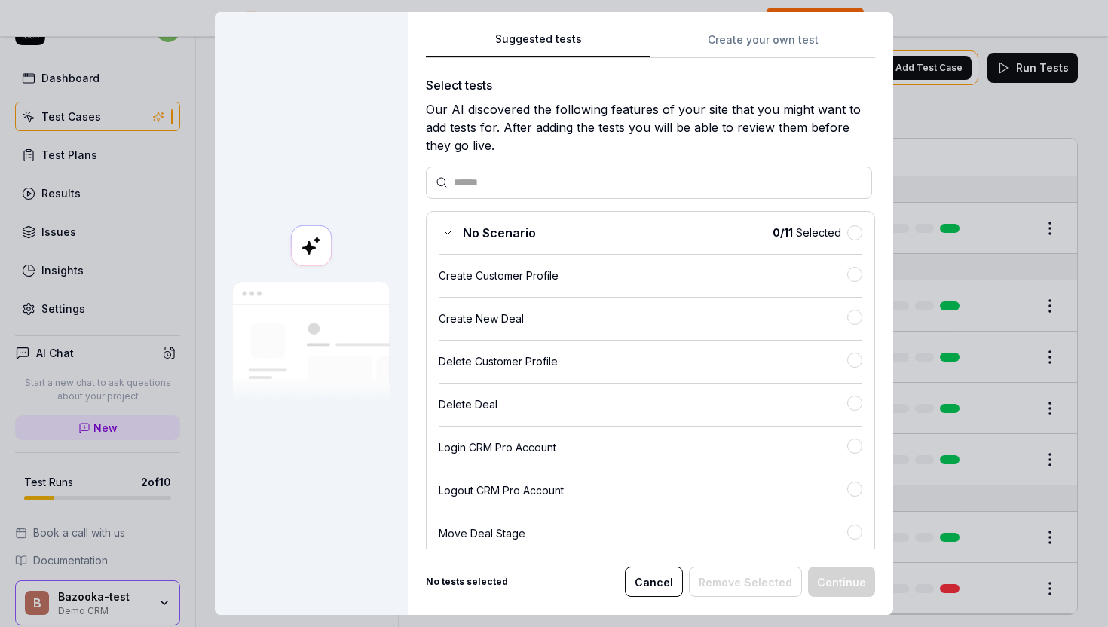
click at [747, 31] on button "Create your own test" at bounding box center [762, 44] width 225 height 27
click at [571, 32] on button "Suggested tests" at bounding box center [538, 44] width 225 height 27
click at [675, 584] on button "Cancel" at bounding box center [654, 582] width 58 height 30
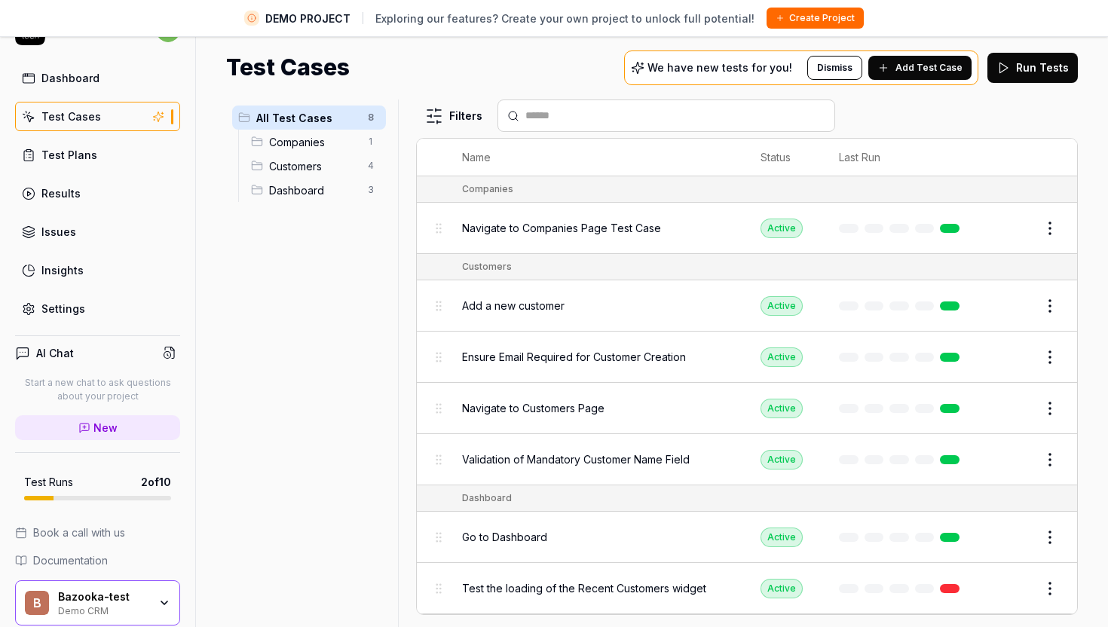
click at [1026, 226] on button "Edit" at bounding box center [1014, 228] width 36 height 24
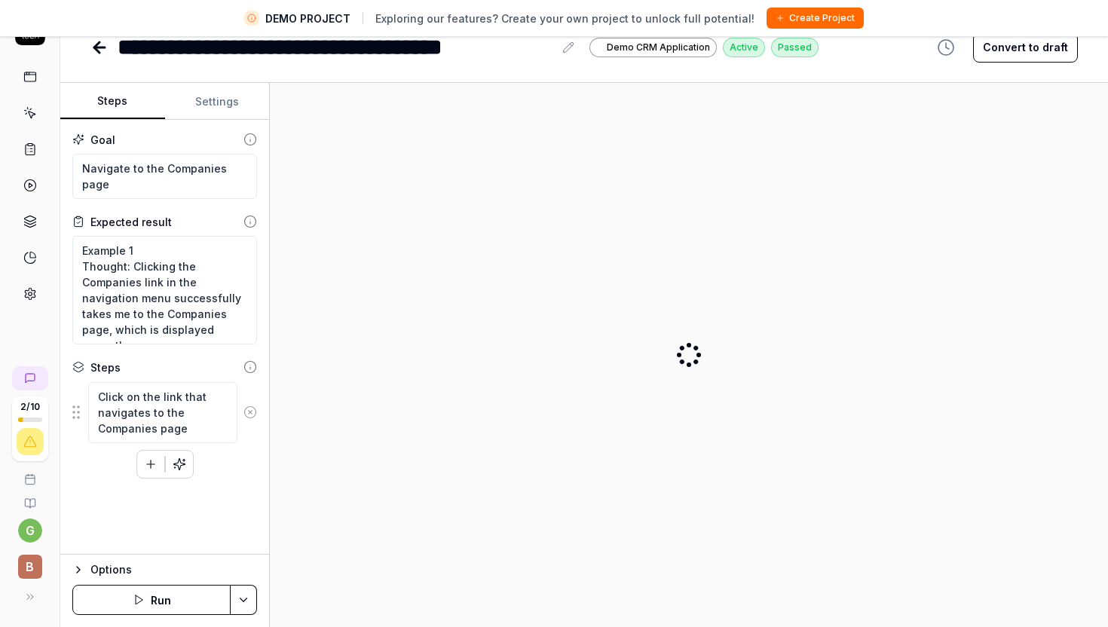
type textarea "*"
